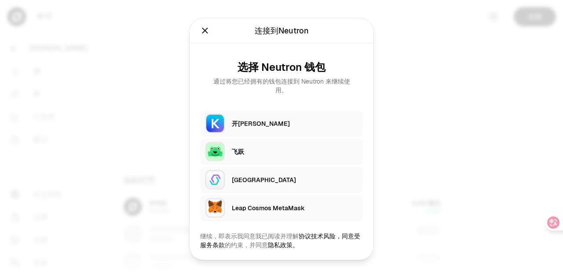
click at [260, 122] on div "开[PERSON_NAME]" at bounding box center [295, 123] width 126 height 9
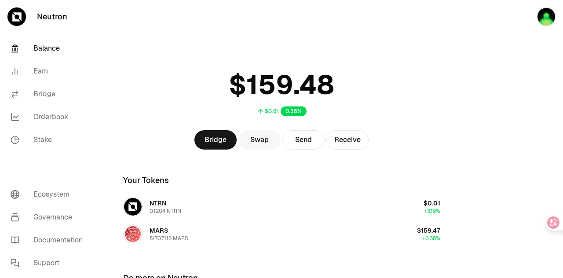
click at [259, 143] on link "Swap" at bounding box center [259, 139] width 42 height 19
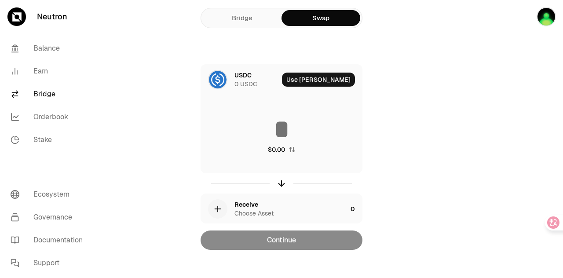
click at [240, 15] on link "Bridge" at bounding box center [242, 18] width 79 height 16
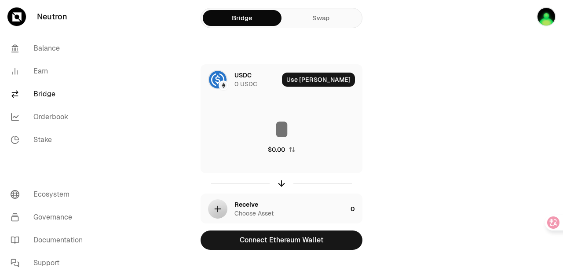
click at [337, 20] on link "Swap" at bounding box center [320, 18] width 79 height 16
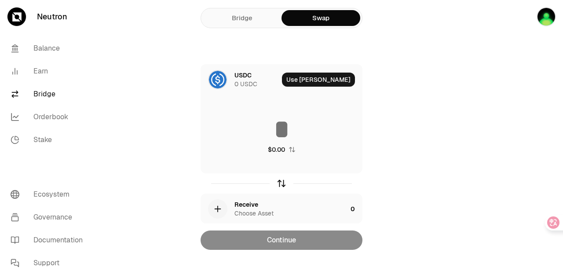
click at [281, 184] on icon "button" at bounding box center [281, 184] width 0 height 6
click at [219, 80] on icon at bounding box center [218, 80] width 10 height 10
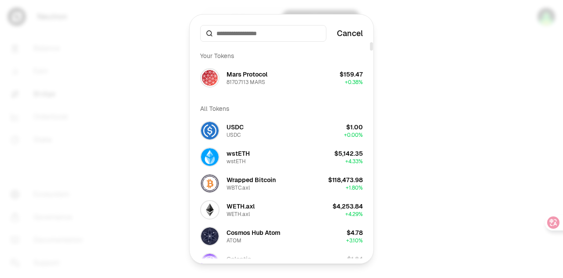
click at [525, 133] on div at bounding box center [281, 139] width 563 height 278
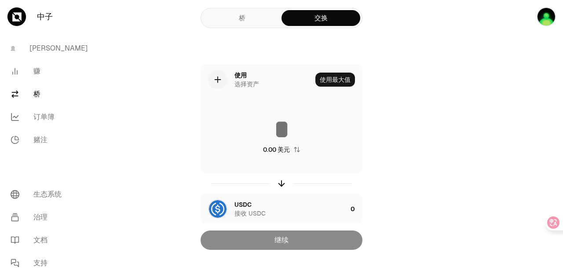
click at [237, 20] on link "桥" at bounding box center [242, 18] width 79 height 16
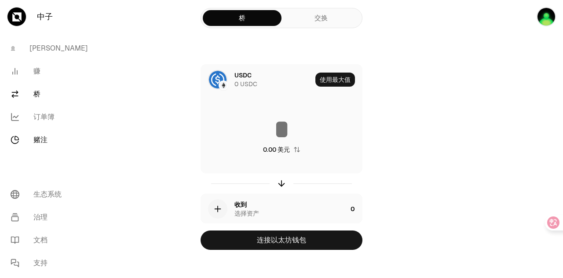
click at [48, 142] on link "赌注" at bounding box center [49, 139] width 91 height 23
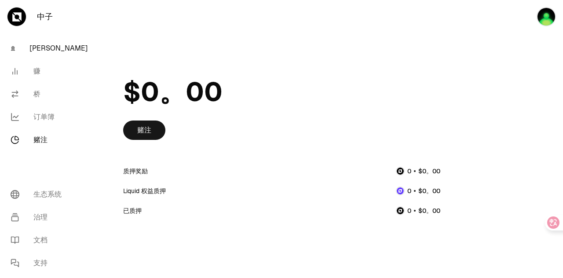
click at [37, 46] on font "[PERSON_NAME]" at bounding box center [58, 48] width 58 height 9
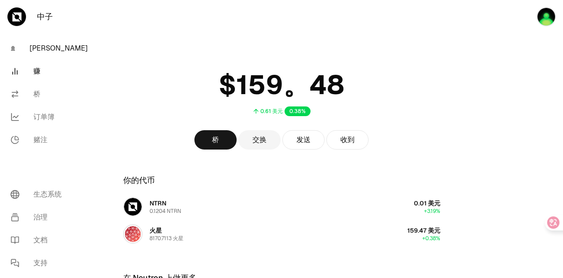
click at [30, 63] on link "赚" at bounding box center [49, 71] width 91 height 23
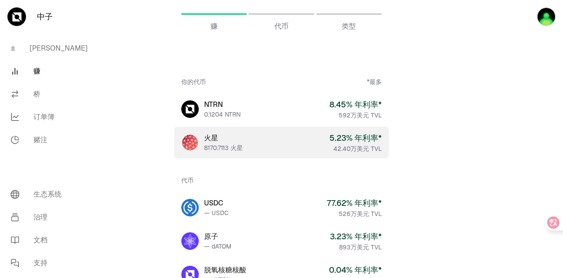
click at [214, 137] on font "火星" at bounding box center [211, 137] width 14 height 9
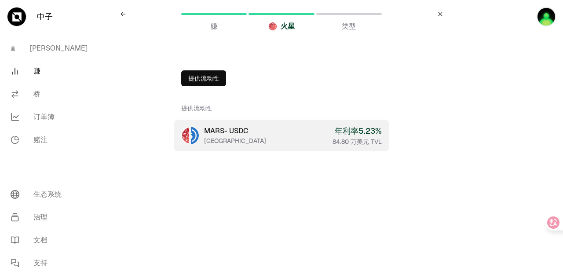
click at [259, 134] on link "MARS - USDC 宇航港 年利率5.23 % 84.80 万美元 TVL" at bounding box center [281, 136] width 215 height 32
